Goal: Find specific page/section: Find specific page/section

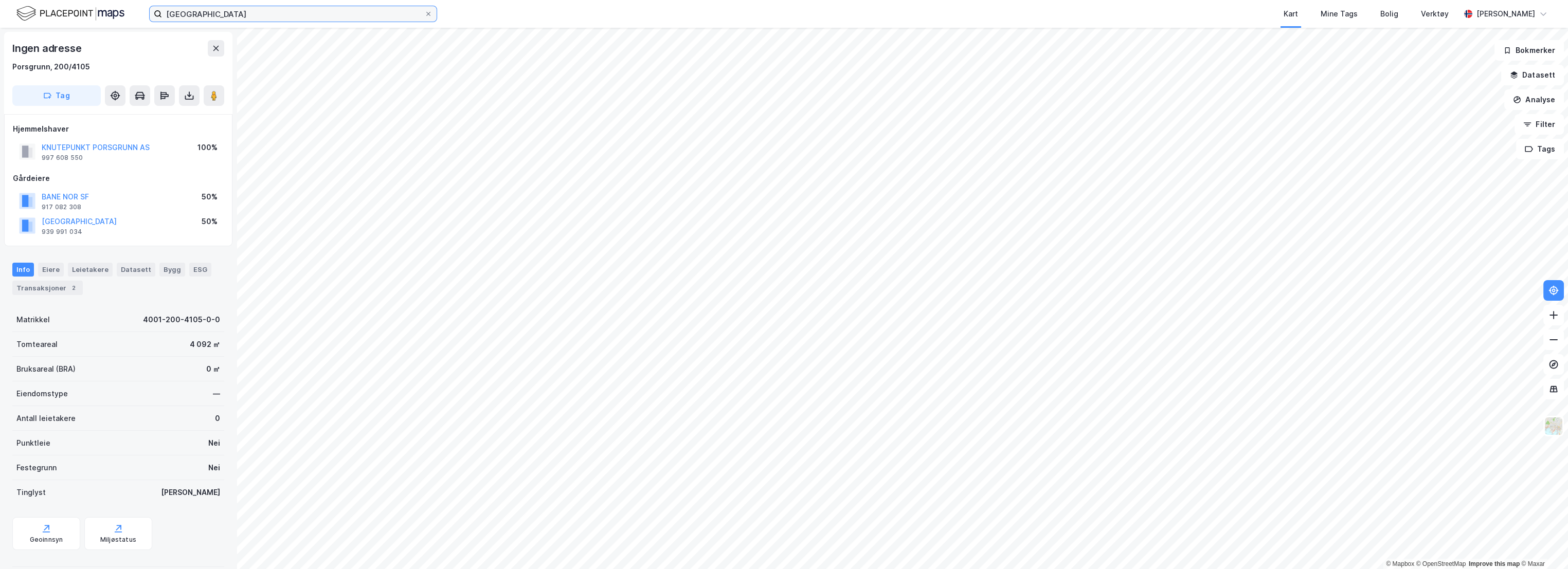
click at [244, 8] on input "[GEOGRAPHIC_DATA]" at bounding box center [293, 14] width 262 height 16
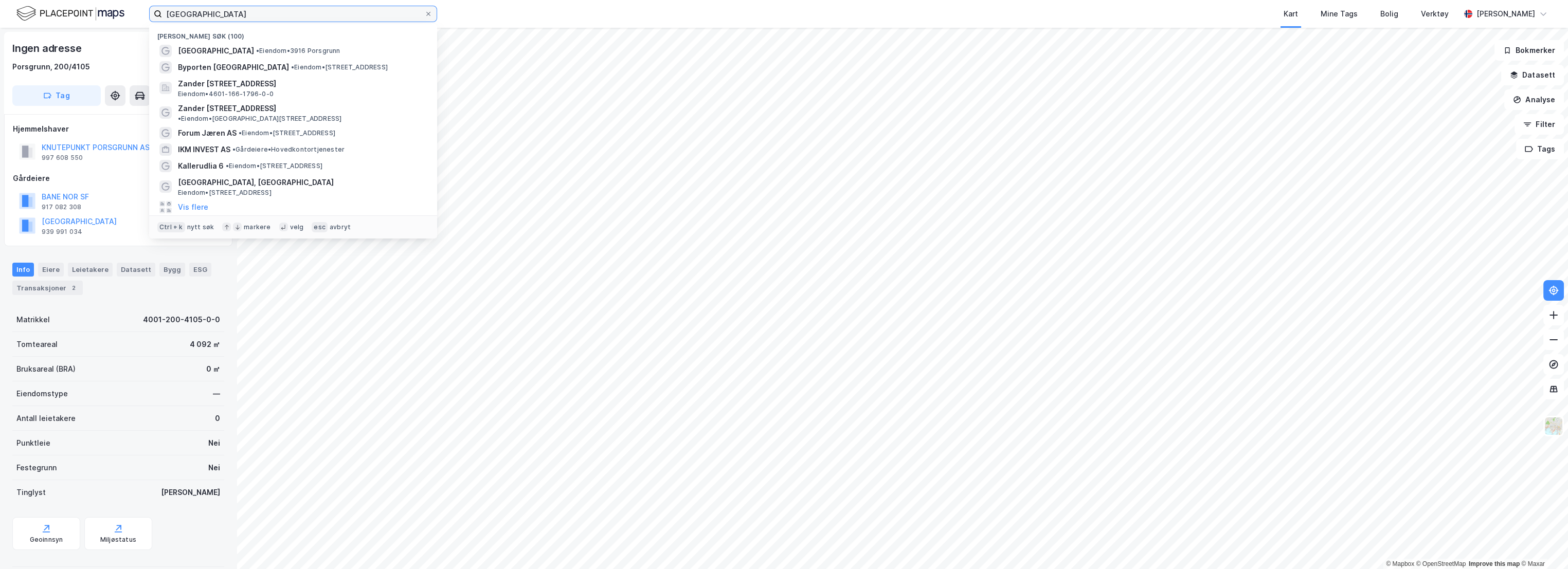
click at [244, 8] on input "[GEOGRAPHIC_DATA]" at bounding box center [293, 14] width 262 height 16
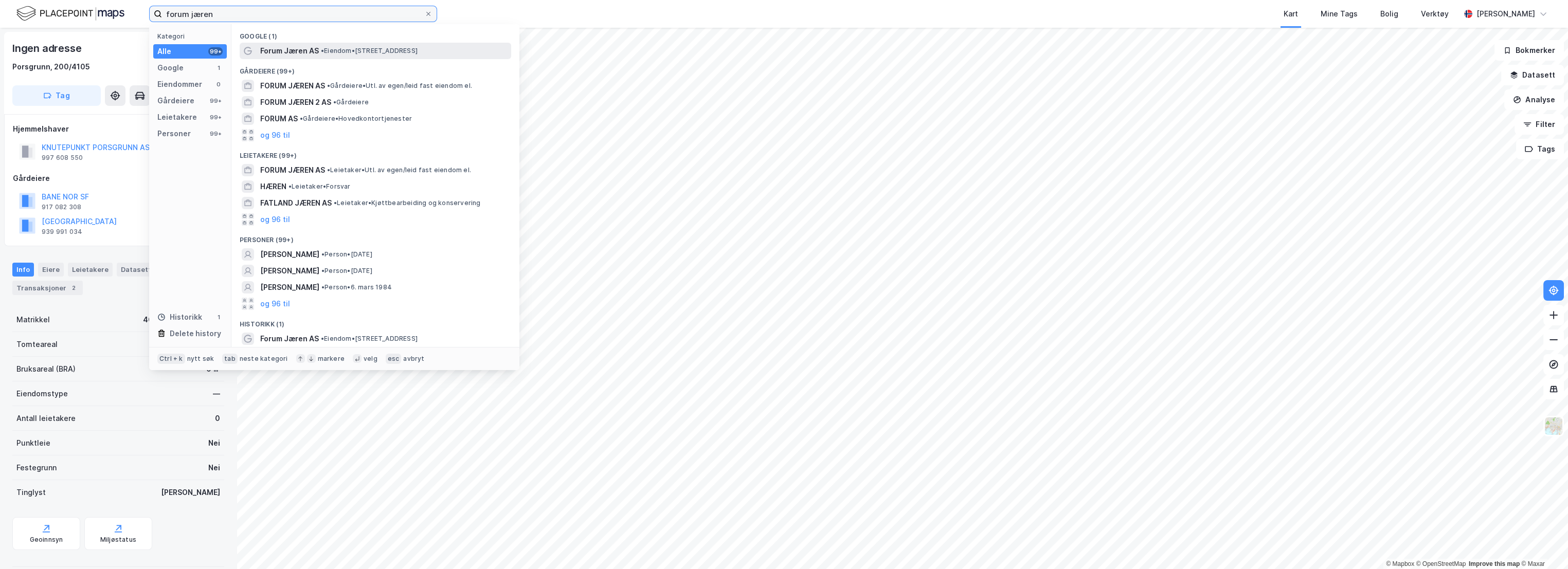
type input "forum jæren"
